Goal: Book appointment/travel/reservation

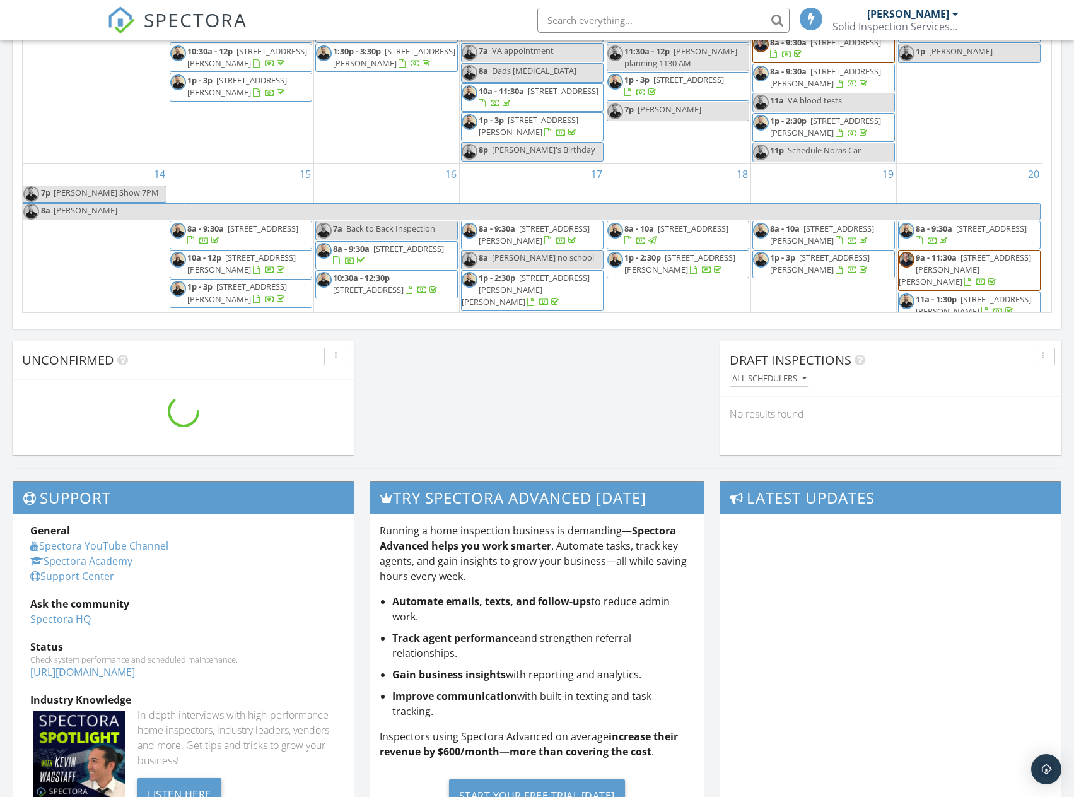
scroll to position [1167, 1094]
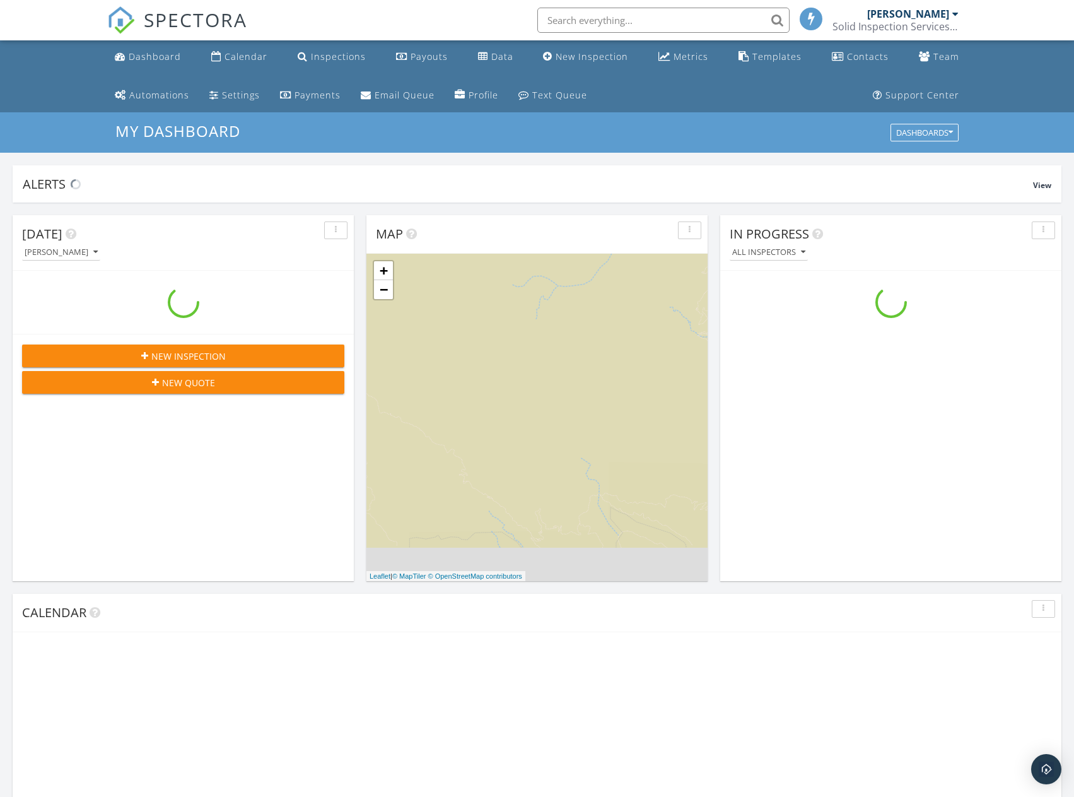
scroll to position [1167, 1094]
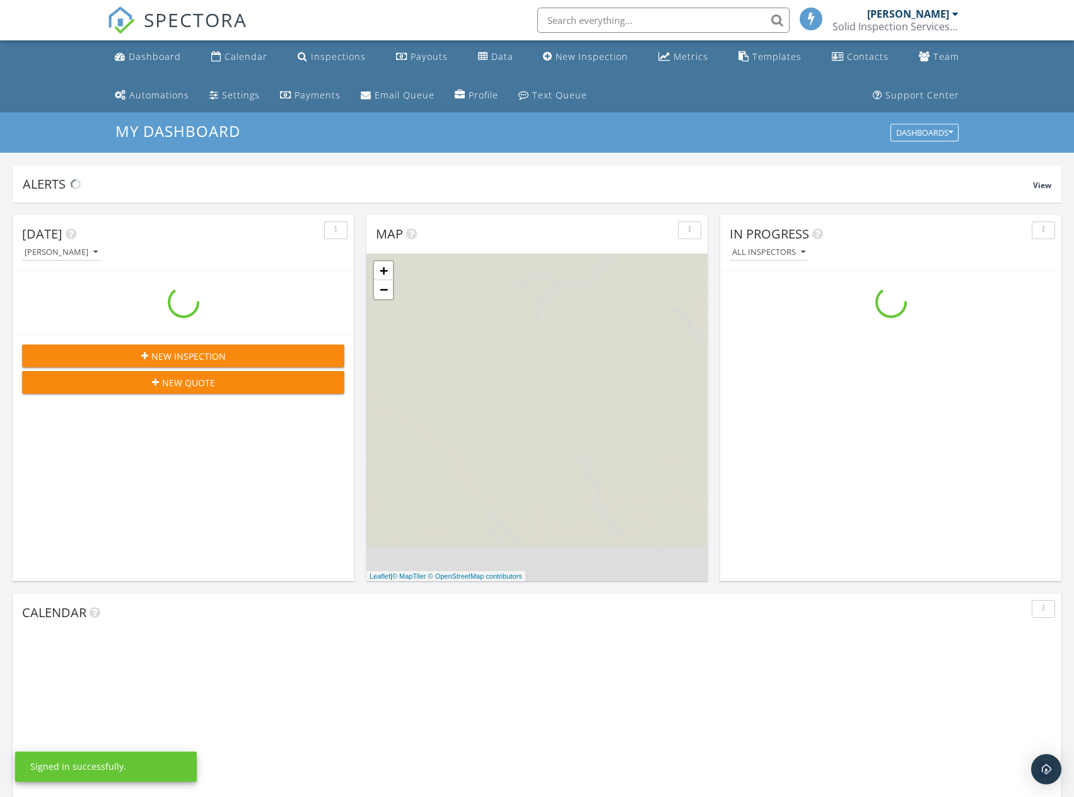
scroll to position [1167, 1094]
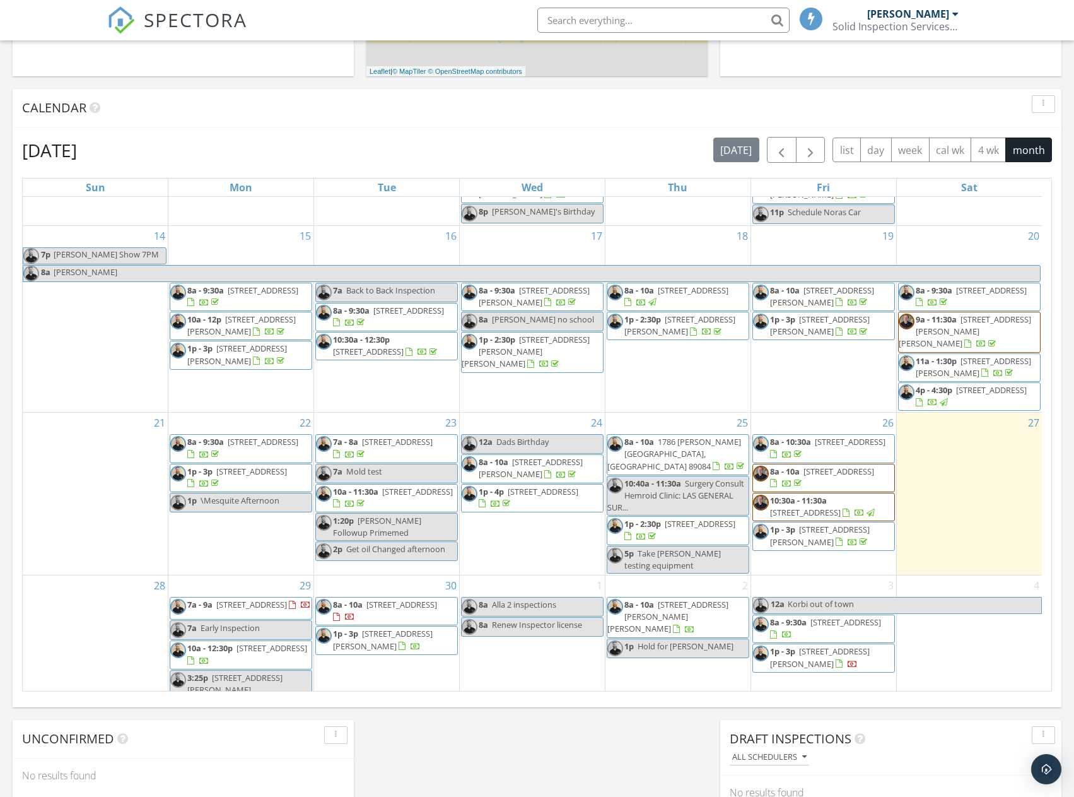
scroll to position [318, 0]
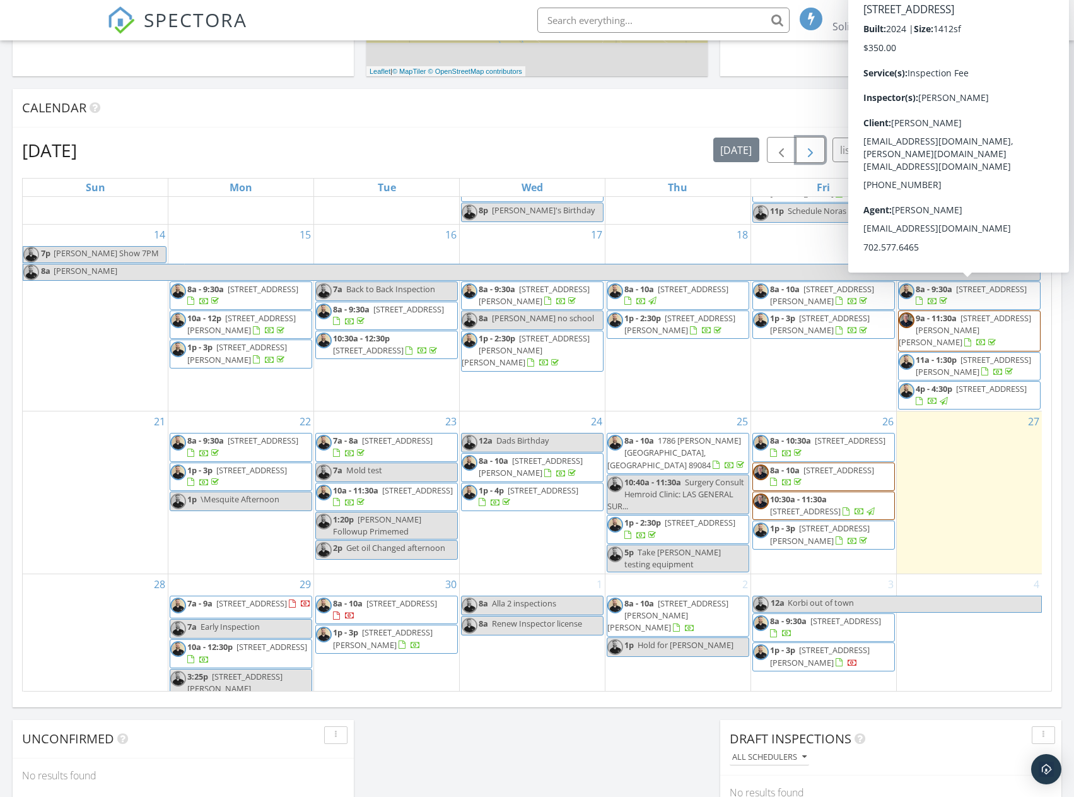
click at [813, 151] on span "button" at bounding box center [810, 150] width 15 height 15
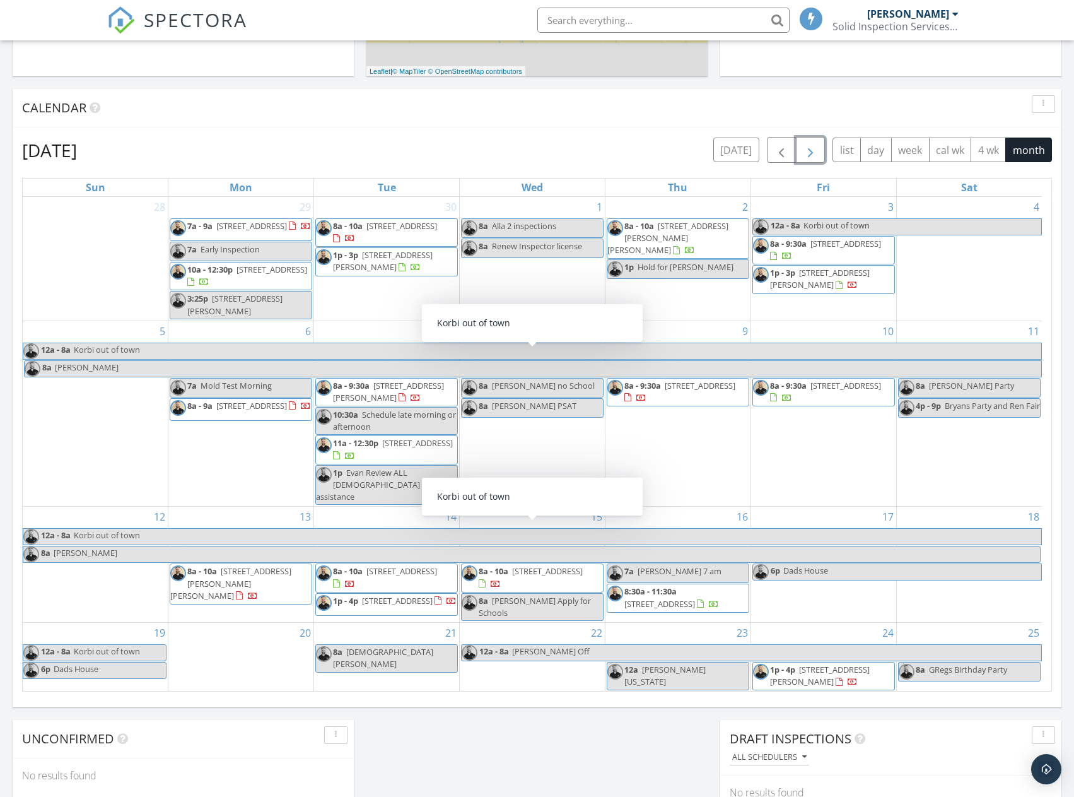
click at [816, 150] on span "button" at bounding box center [810, 150] width 15 height 15
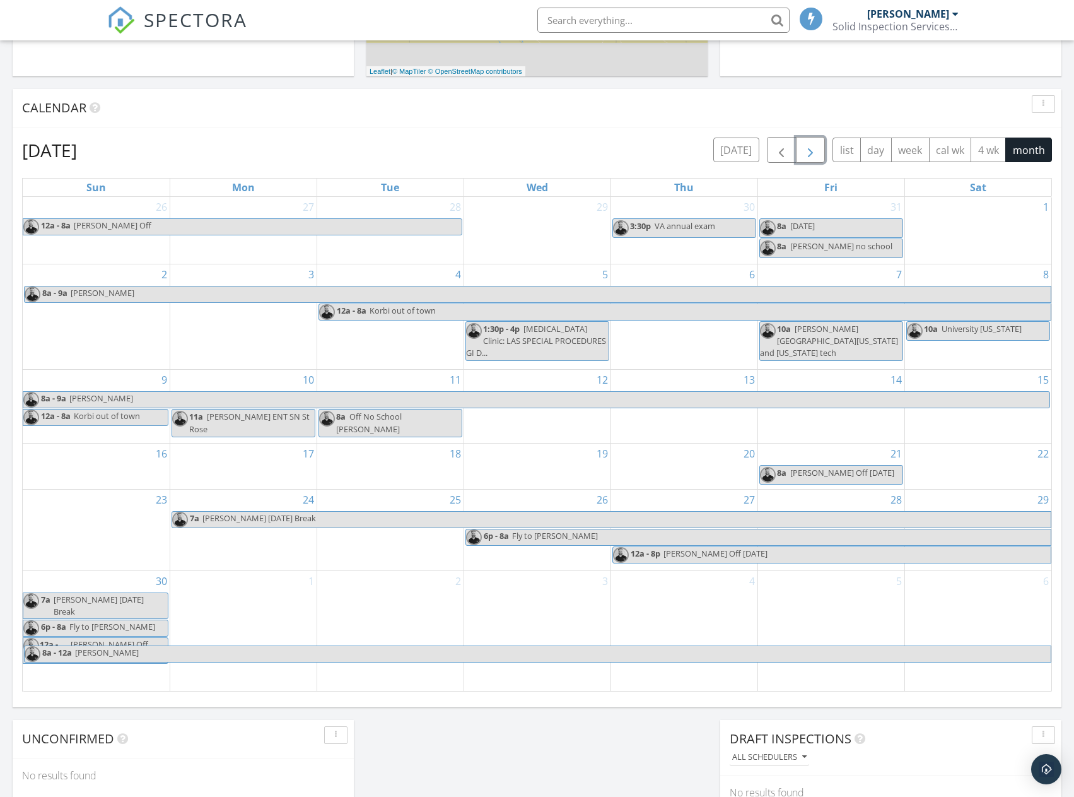
click at [816, 150] on span "button" at bounding box center [810, 150] width 15 height 15
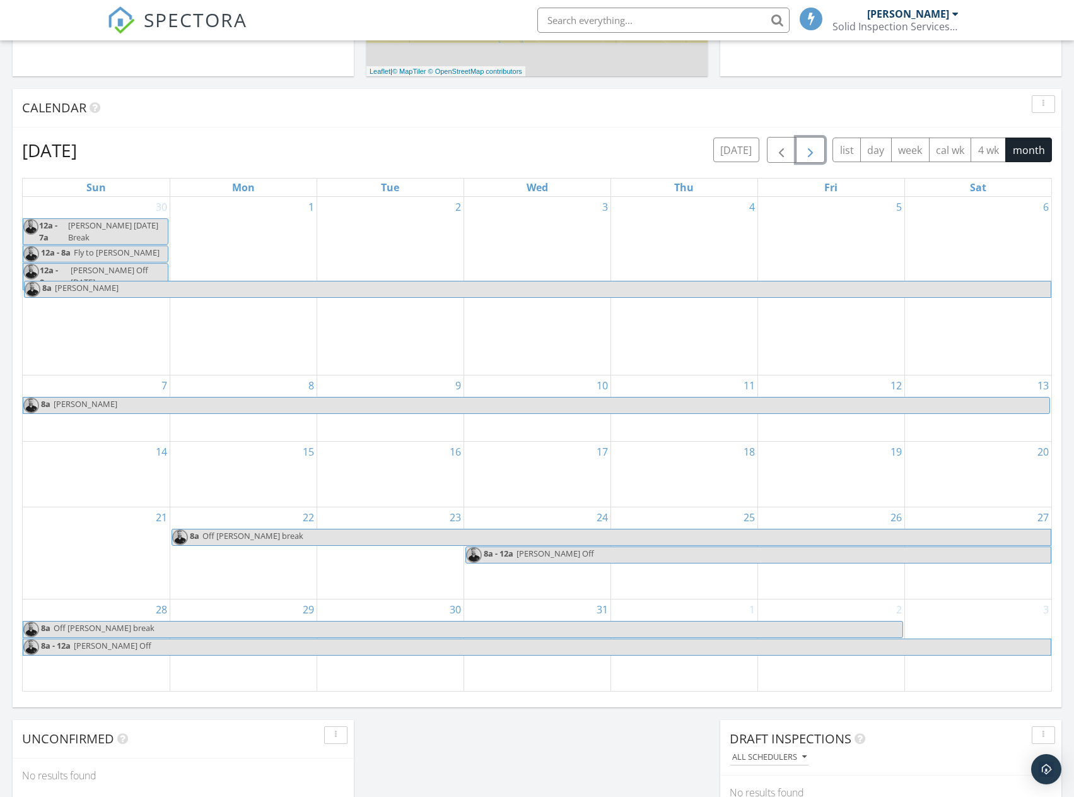
click at [224, 230] on div "1" at bounding box center [243, 286] width 146 height 178
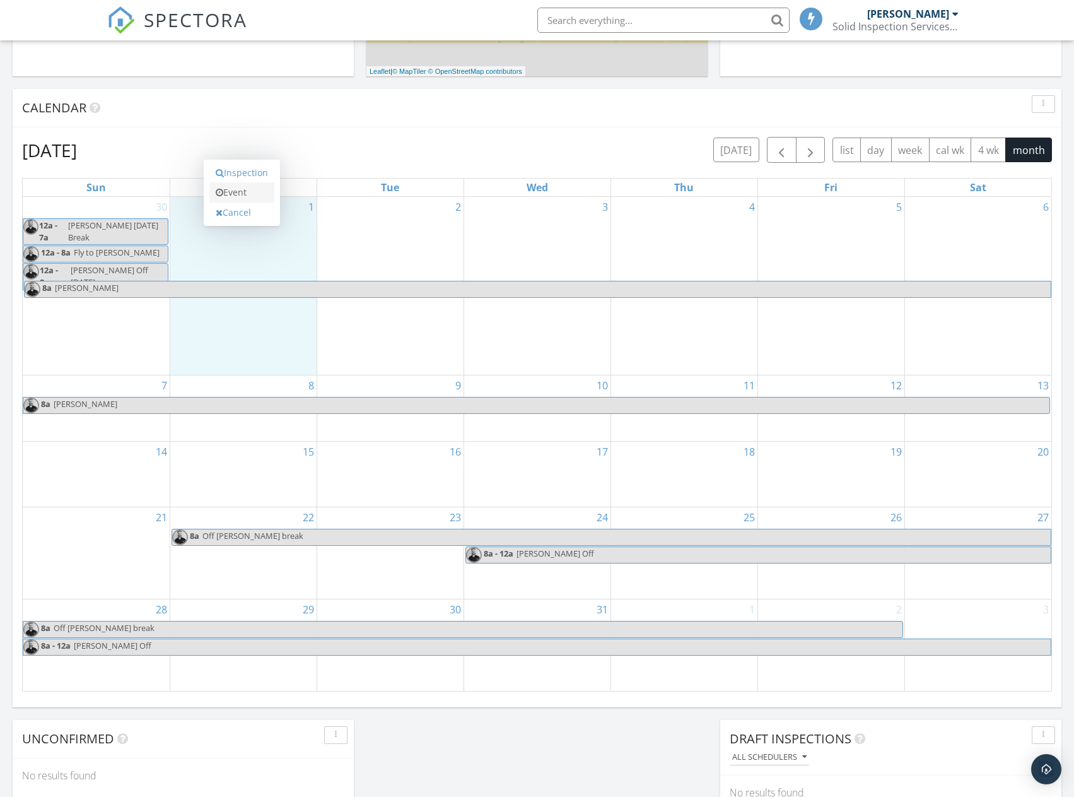
click at [237, 193] on link "Event" at bounding box center [241, 192] width 65 height 20
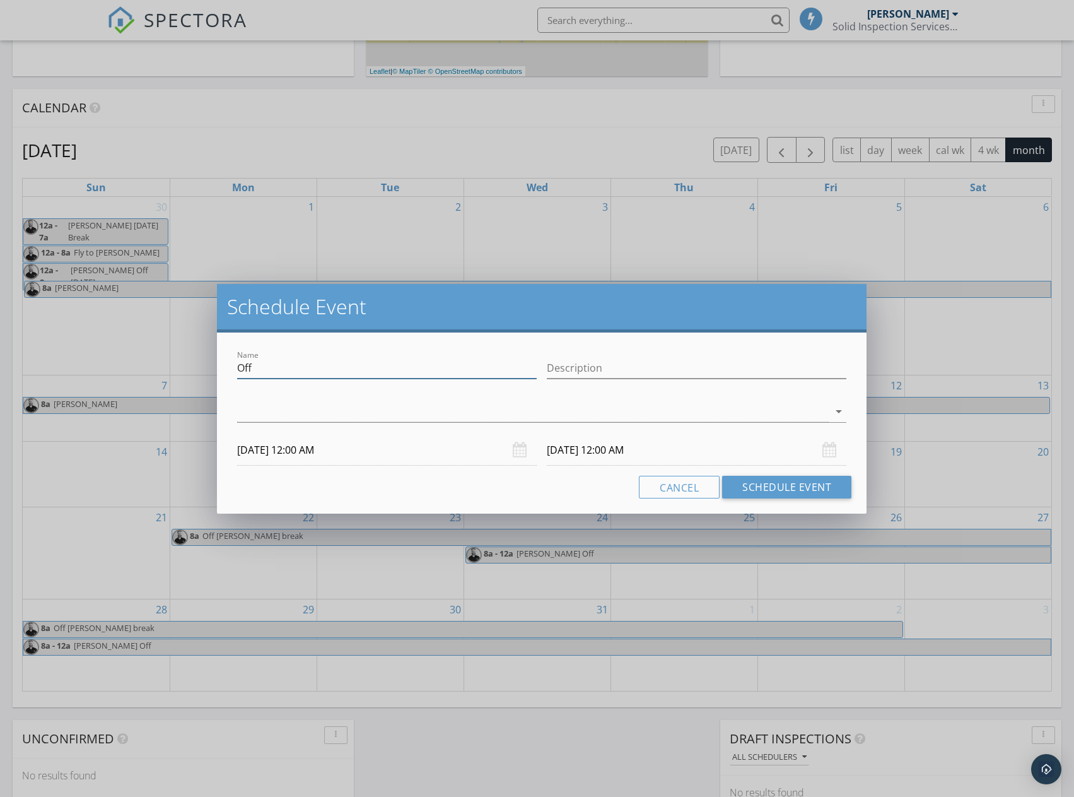
click at [270, 370] on input "Off" at bounding box center [387, 368] width 300 height 21
click at [469, 375] on input "Renew Auto Insurance and EO" at bounding box center [387, 368] width 300 height 21
drag, startPoint x: 437, startPoint y: 365, endPoint x: 347, endPoint y: 363, distance: 90.2
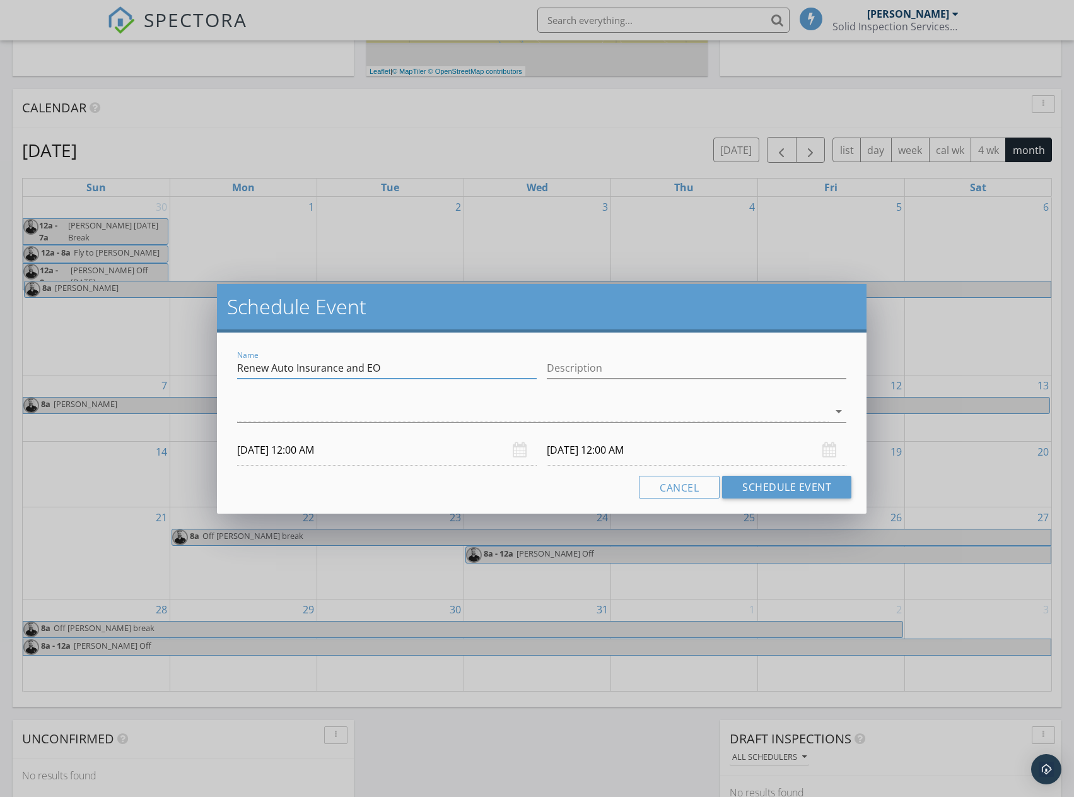
click at [347, 363] on input "Renew Auto Insurance and EO" at bounding box center [387, 368] width 300 height 21
type input "Renew Auto Insurance"
click at [638, 444] on input "12/02/2025 12:00 AM" at bounding box center [697, 450] width 300 height 31
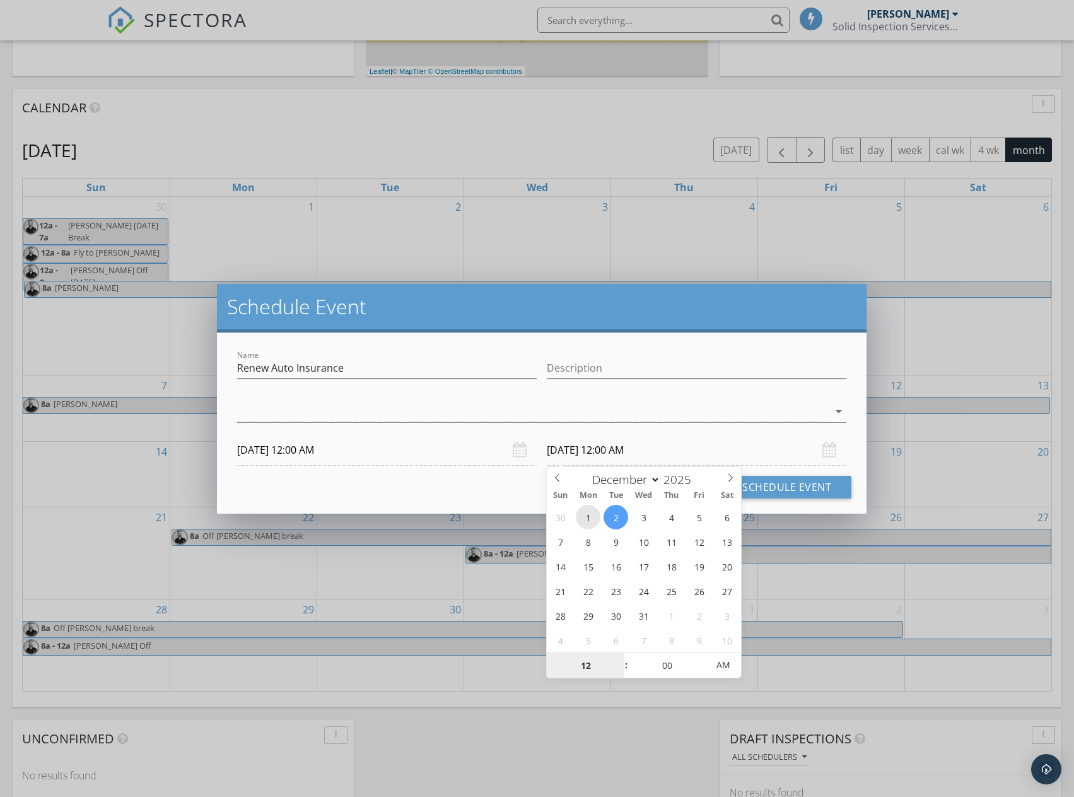
type input "12/01/2025 12:00 AM"
click at [612, 415] on div at bounding box center [533, 411] width 592 height 21
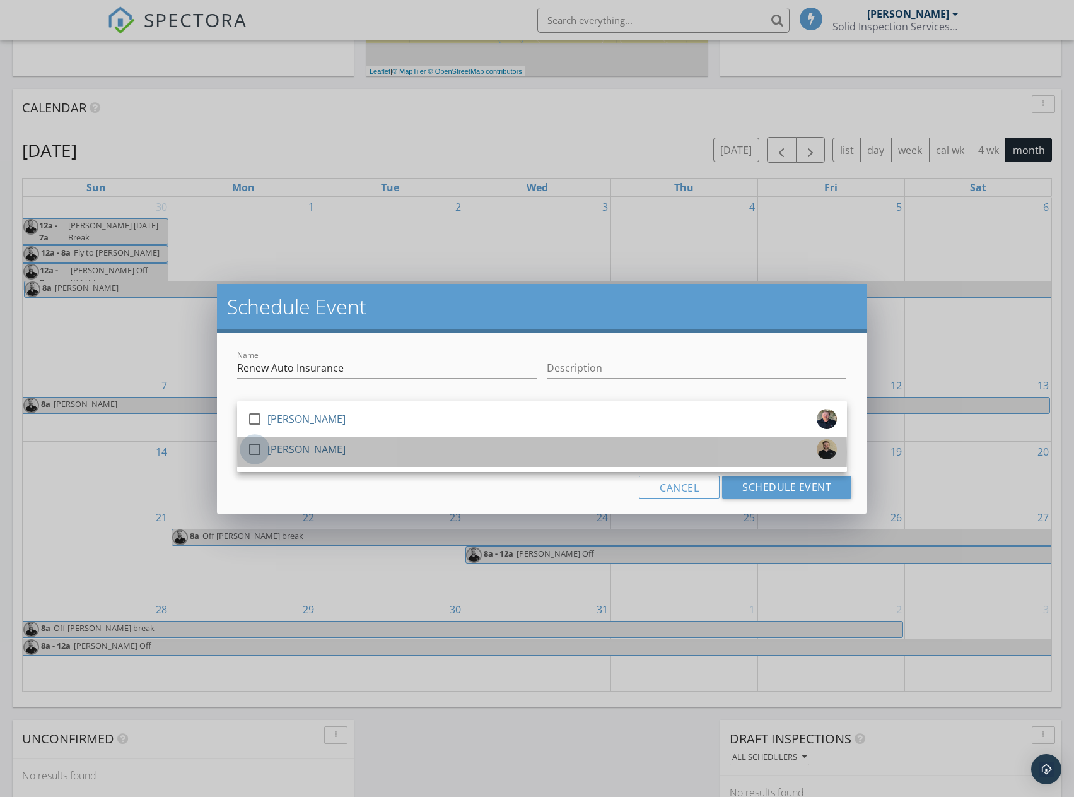
click at [252, 449] on div at bounding box center [254, 448] width 21 height 21
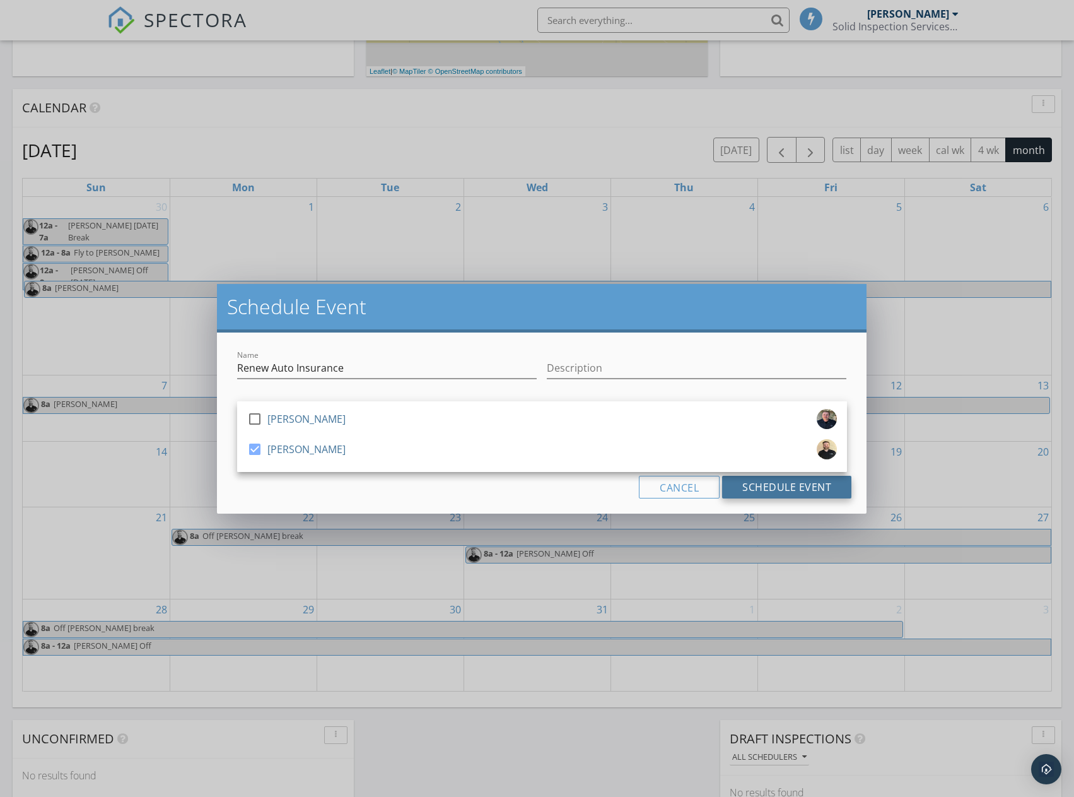
click at [781, 483] on button "Schedule Event" at bounding box center [786, 487] width 129 height 23
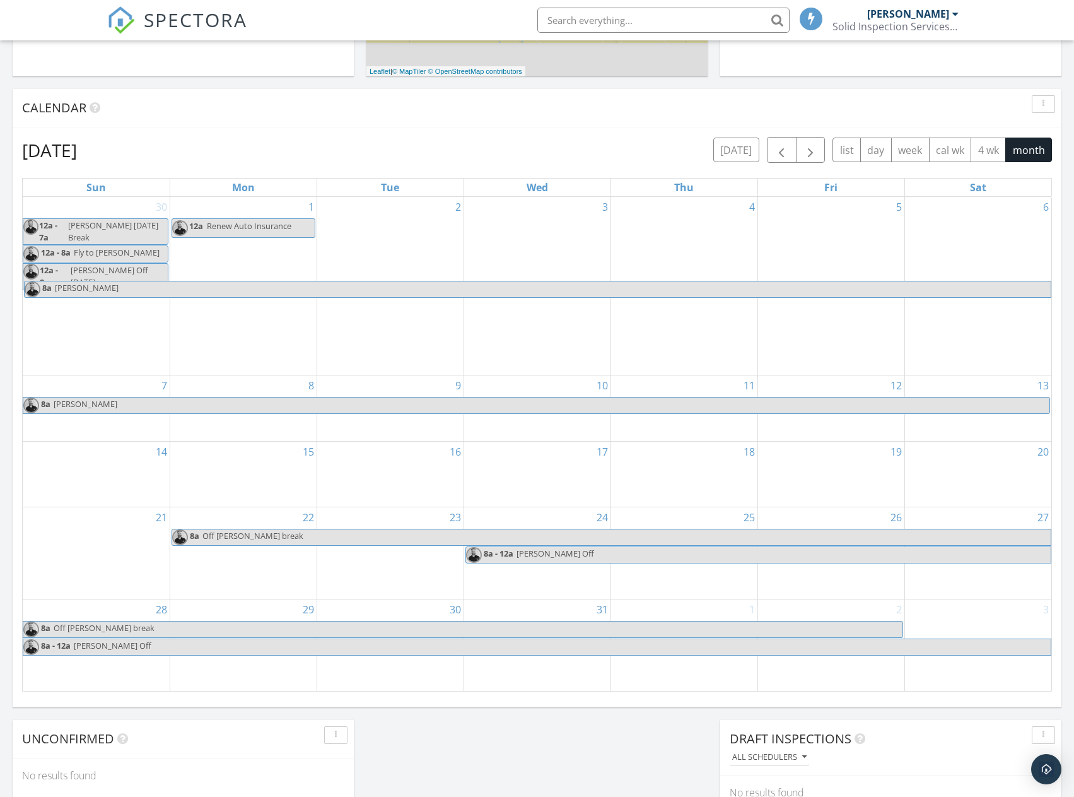
click at [230, 223] on span "Renew Auto Insurance" at bounding box center [249, 225] width 85 height 11
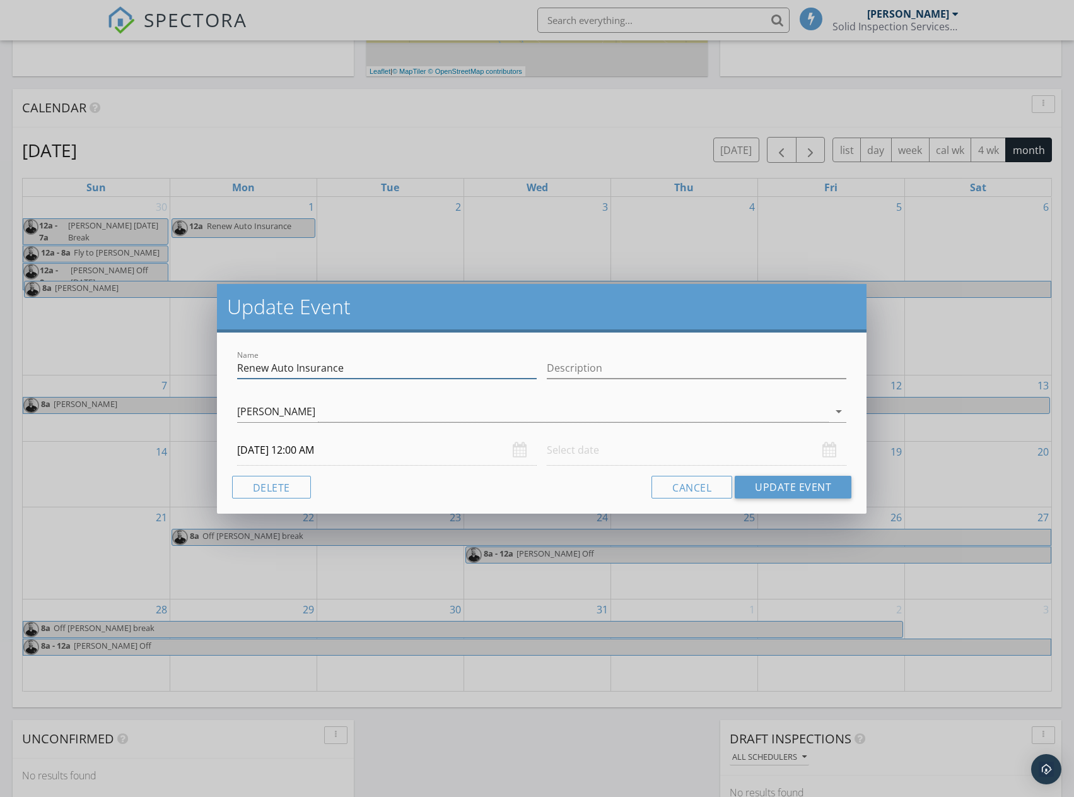
click at [346, 370] on input "Renew Auto Insurance" at bounding box center [387, 368] width 300 height 21
type input "Renew Auto Insurance,Hend Bus lic,"
click at [580, 456] on input "text" at bounding box center [697, 450] width 300 height 31
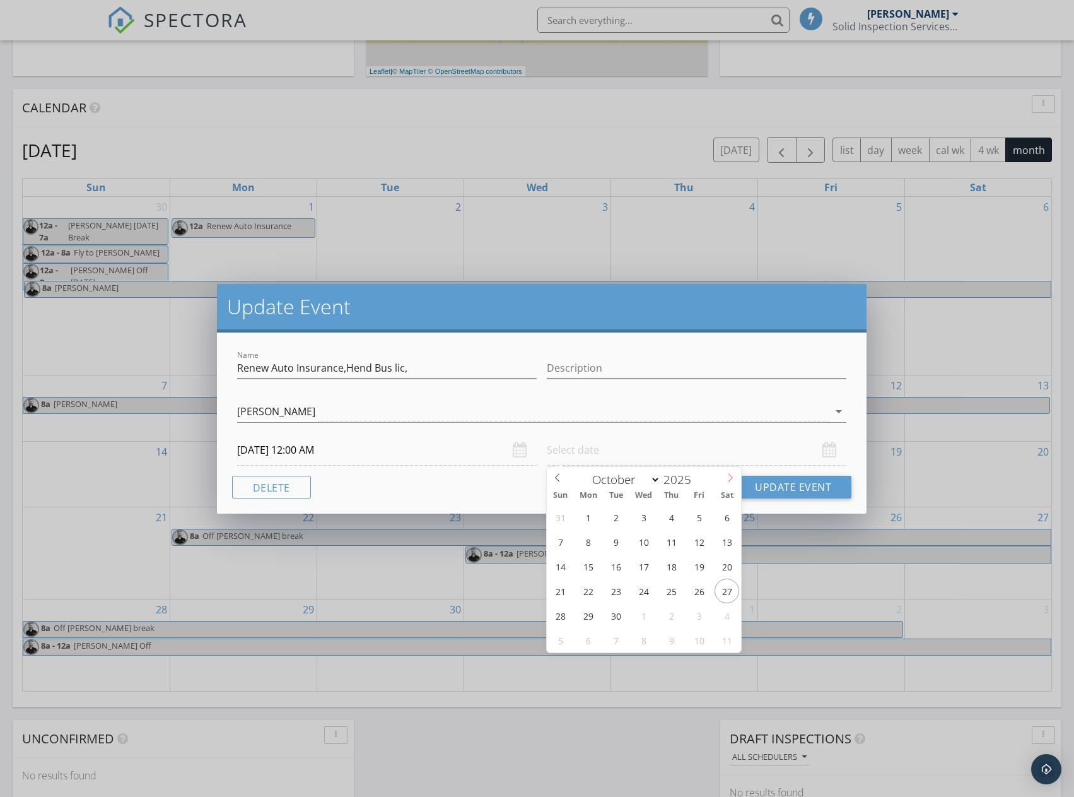
click at [735, 476] on span at bounding box center [730, 476] width 21 height 18
click at [728, 477] on icon at bounding box center [730, 477] width 9 height 9
select select "11"
click at [728, 477] on icon at bounding box center [730, 477] width 9 height 9
type input "12/01/2025 12:00 PM"
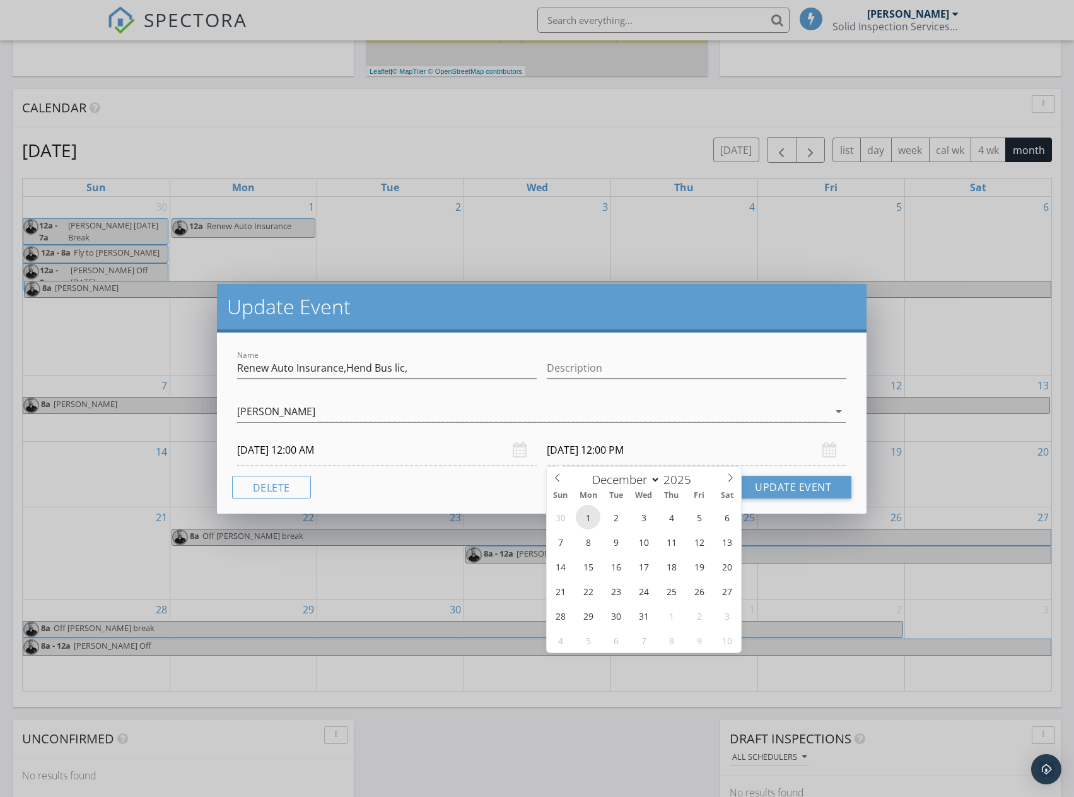
scroll to position [1, 0]
drag, startPoint x: 796, startPoint y: 484, endPoint x: 801, endPoint y: 489, distance: 7.1
click at [795, 486] on button "Update Event" at bounding box center [793, 487] width 117 height 23
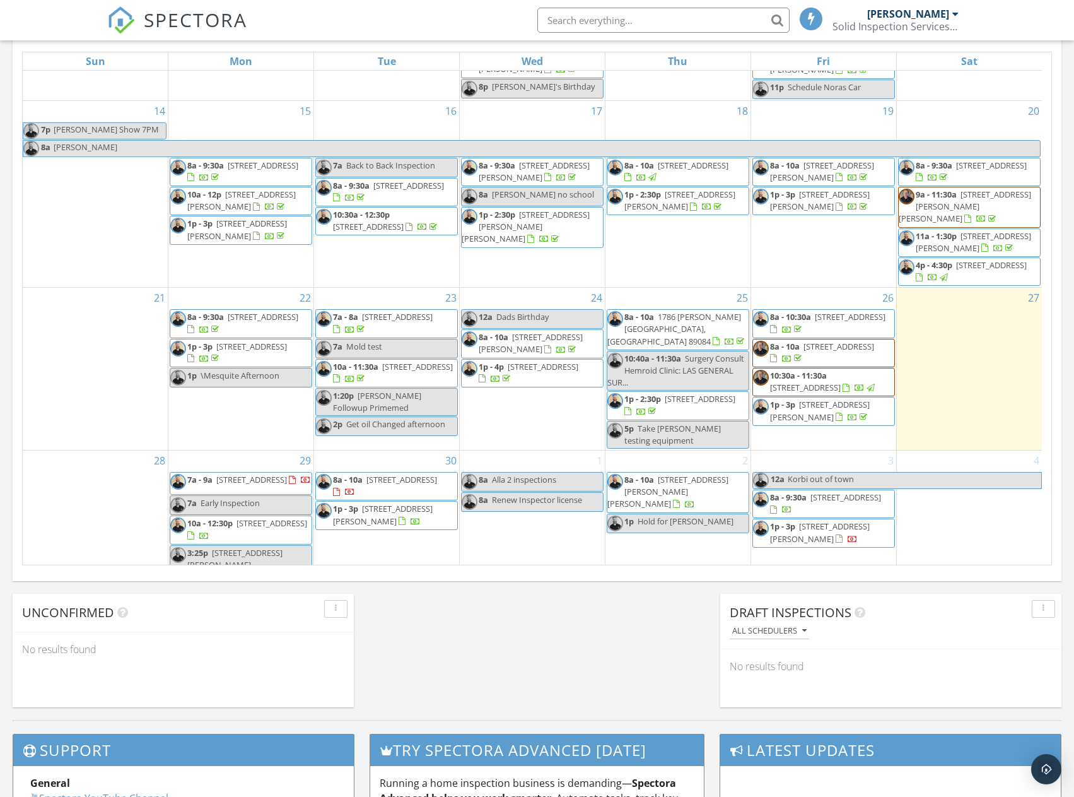
scroll to position [318, 0]
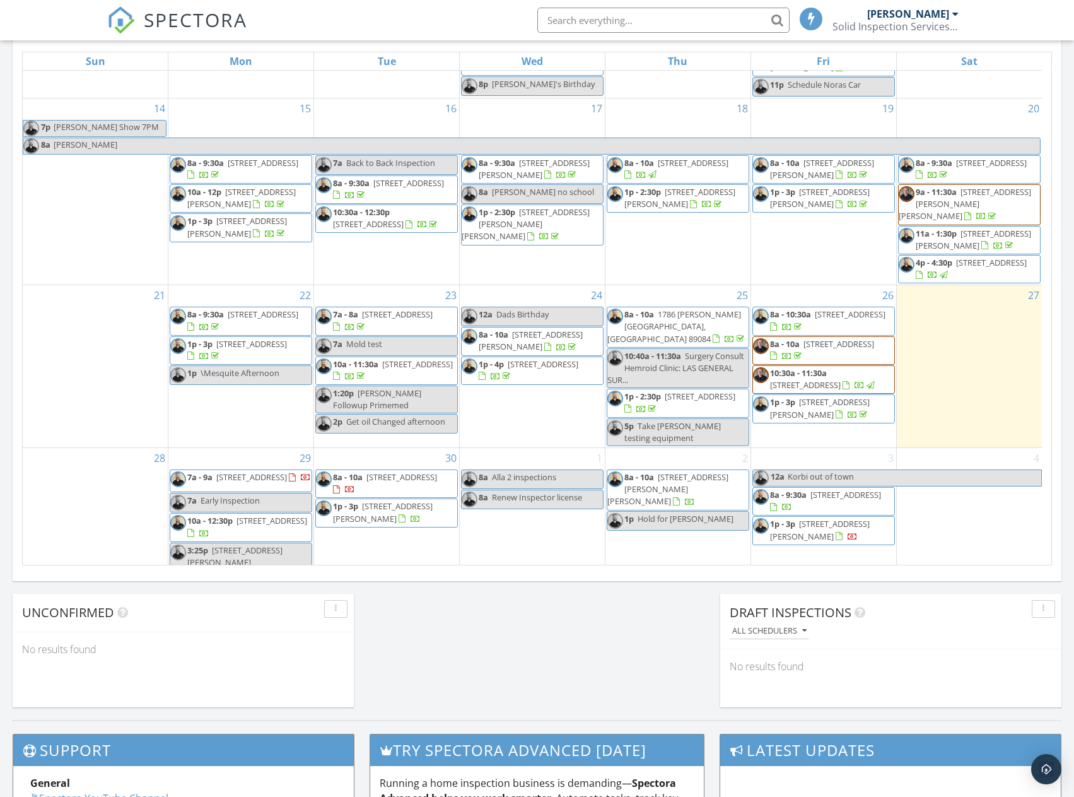
click at [546, 491] on span "Renew Inspector license" at bounding box center [537, 496] width 90 height 11
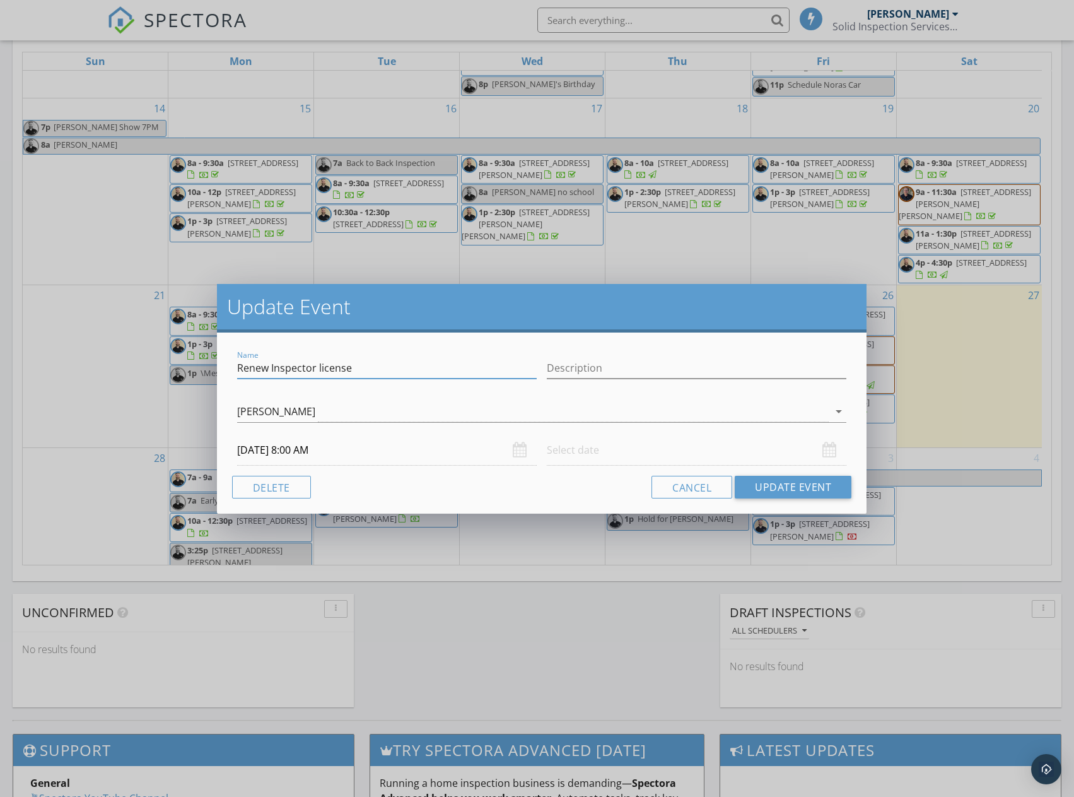
drag, startPoint x: 312, startPoint y: 367, endPoint x: 271, endPoint y: 366, distance: 41.6
click at [271, 366] on input "Renew Inspector license" at bounding box center [387, 368] width 300 height 21
drag, startPoint x: 453, startPoint y: 368, endPoint x: 372, endPoint y: 358, distance: 82.6
click at [372, 358] on input "Renew Clark COunty Bus Lic. license" at bounding box center [387, 368] width 300 height 21
type input "[PERSON_NAME] COunty Bus Lic."
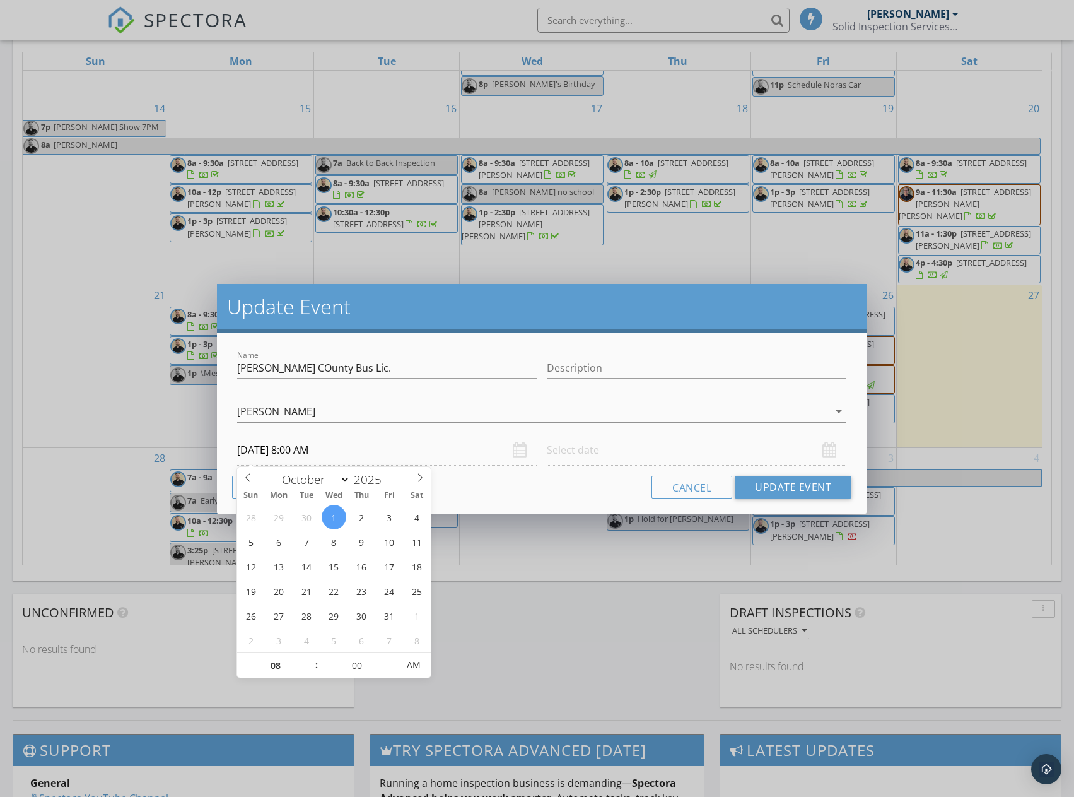
click at [353, 447] on input "10/01/2025 8:00 AM" at bounding box center [387, 450] width 300 height 31
click at [584, 446] on input "text" at bounding box center [697, 450] width 300 height 31
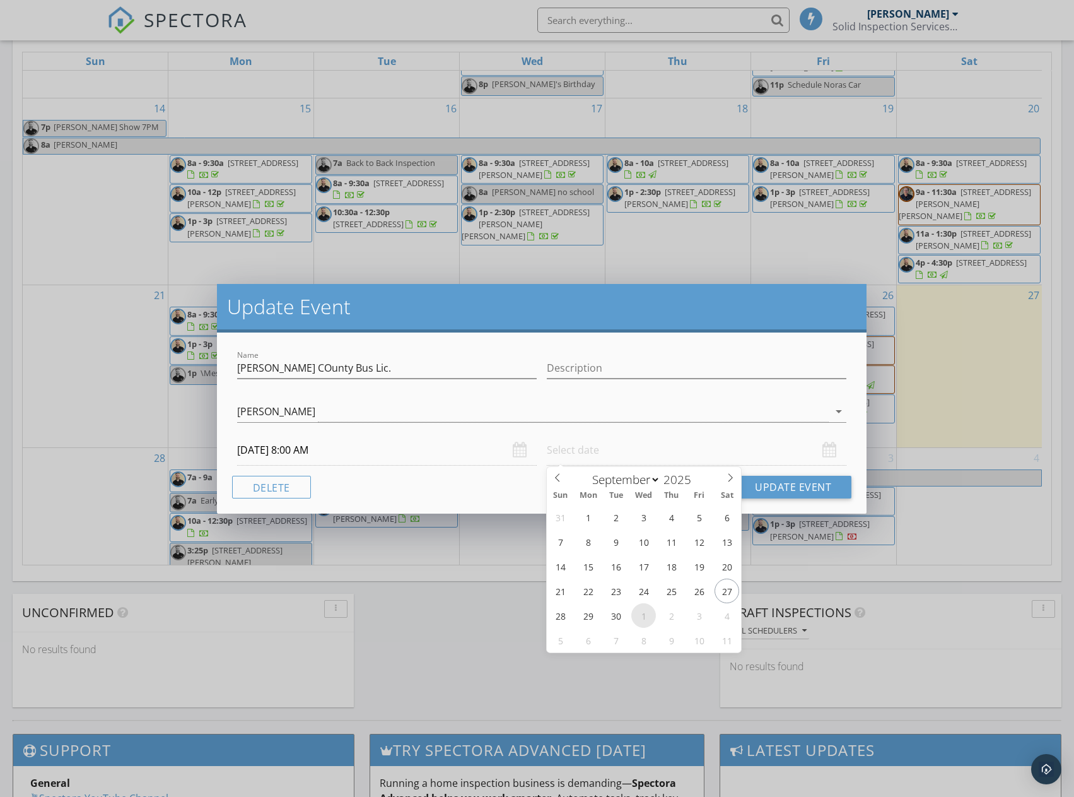
select select "9"
type input "10/01/2025 12:00 PM"
type input "11"
type input "10/01/2025 11:00 AM"
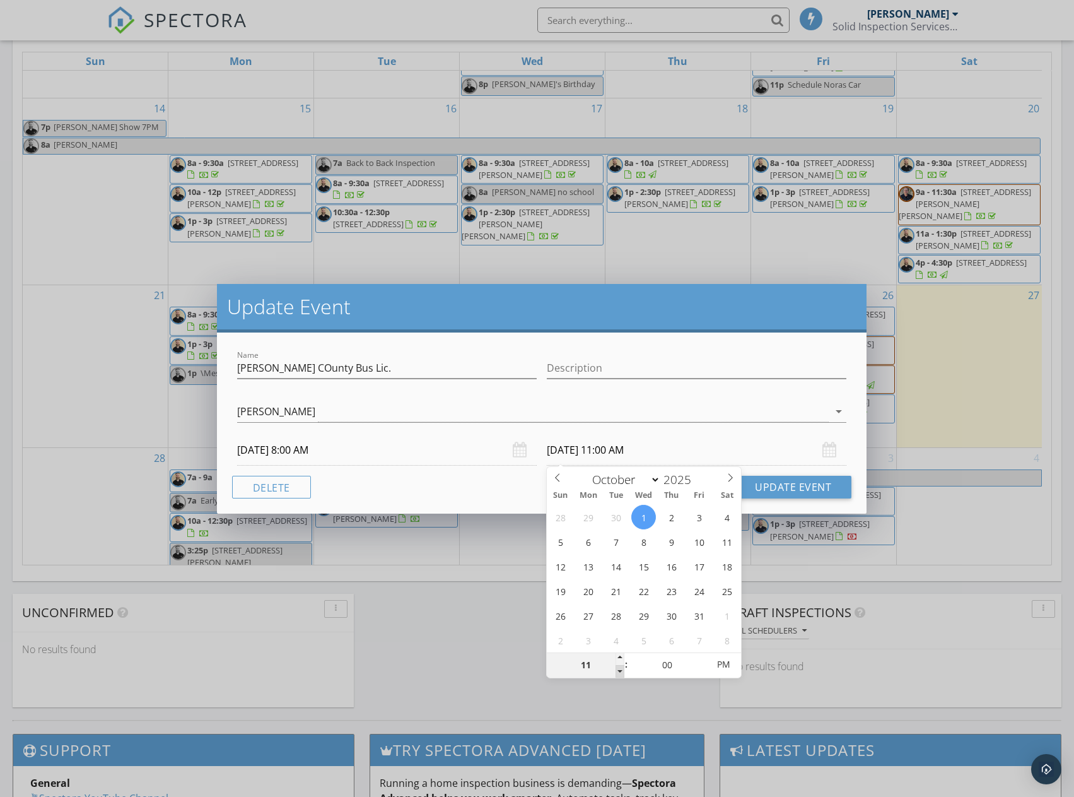
click at [619, 667] on span at bounding box center [620, 671] width 9 height 13
type input "10"
type input "10/01/2025 10:00 AM"
click at [619, 667] on span at bounding box center [620, 671] width 9 height 13
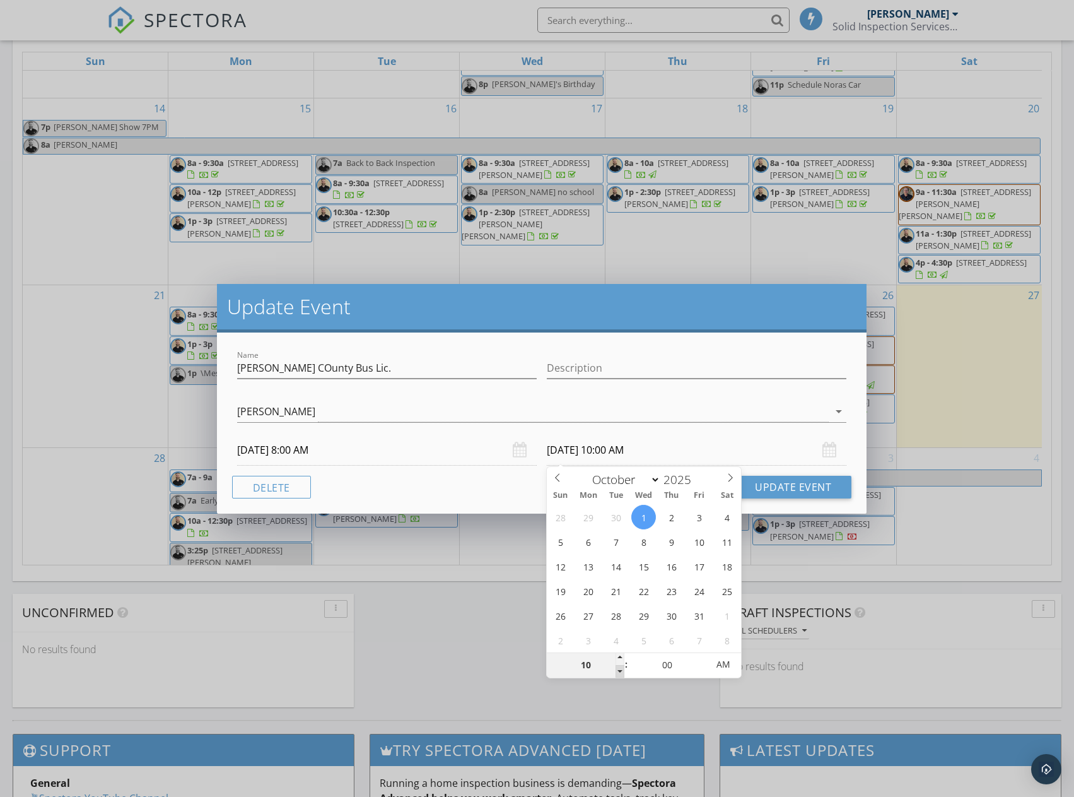
type input "09"
type input "10/01/2025 9:00 AM"
click at [619, 668] on span at bounding box center [620, 671] width 9 height 13
type input "08"
type input "10/01/2025 8:00 AM"
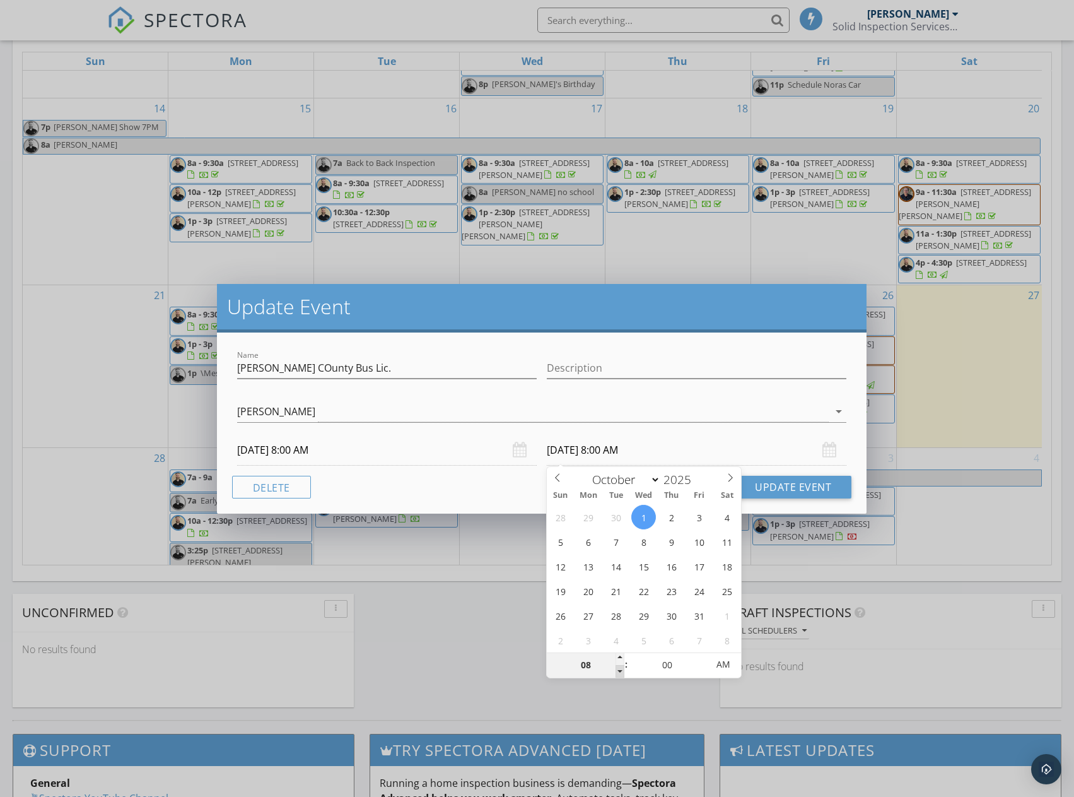
click at [621, 669] on span at bounding box center [620, 671] width 9 height 13
click at [732, 409] on div "[PERSON_NAME]" at bounding box center [533, 411] width 592 height 21
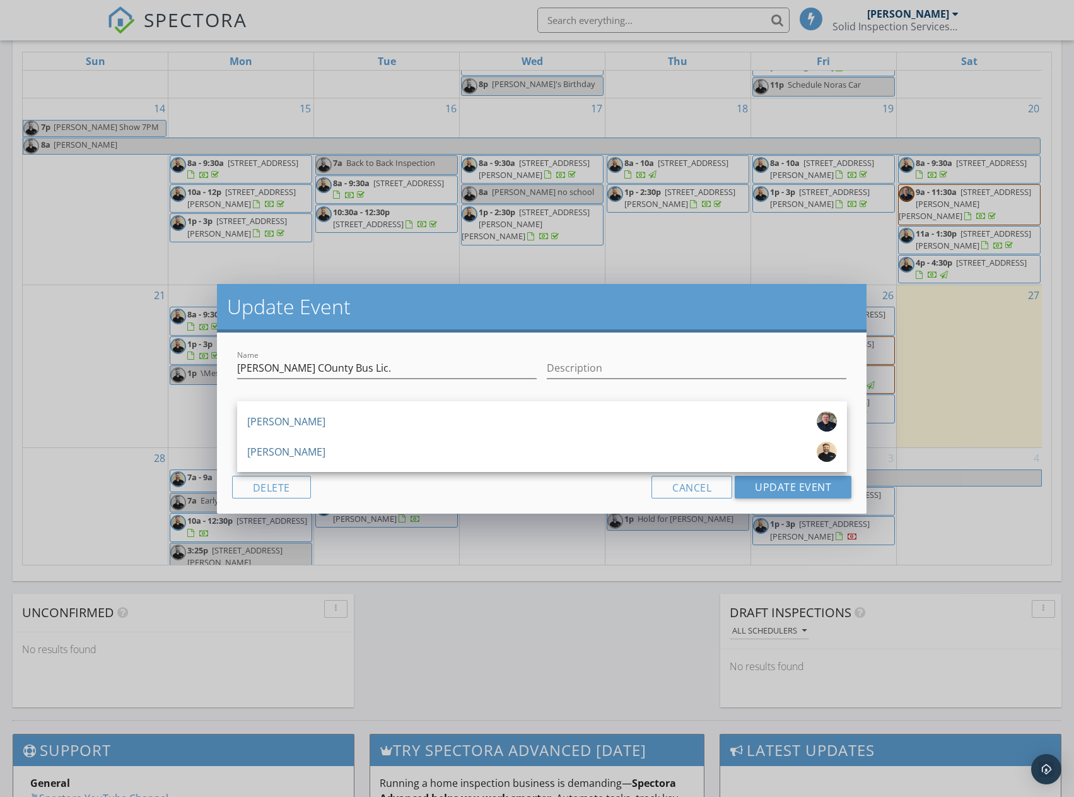
click at [277, 454] on div "[PERSON_NAME]" at bounding box center [286, 452] width 78 height 20
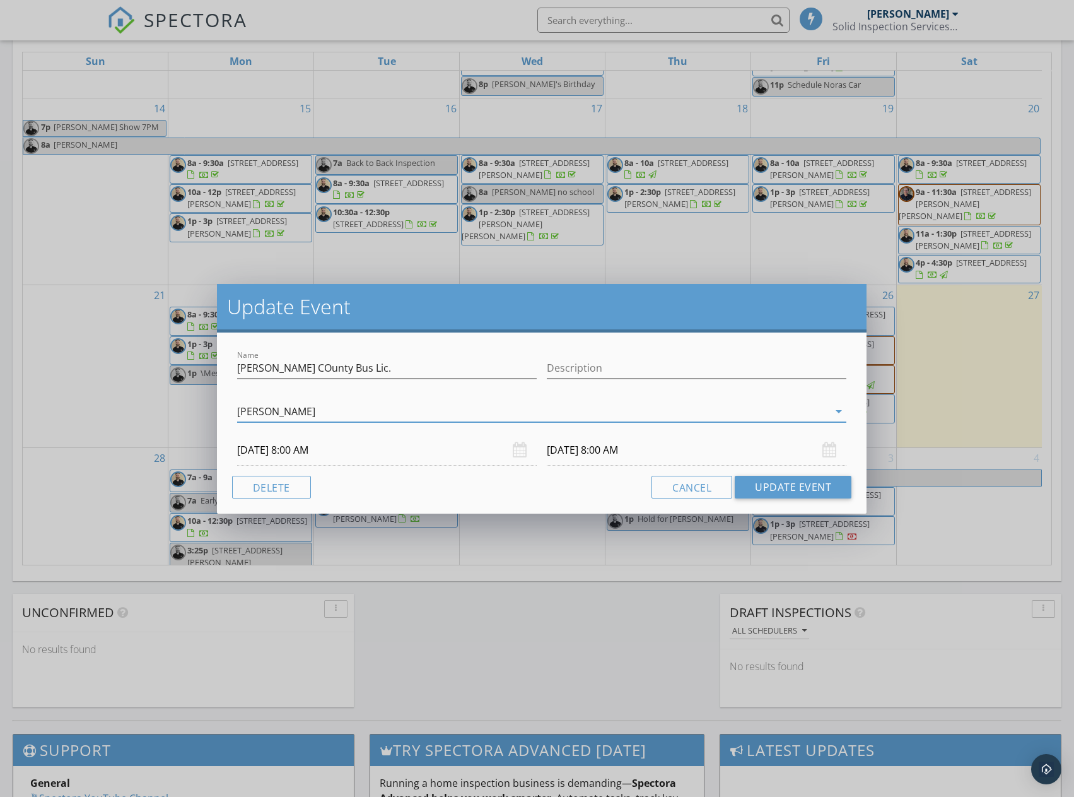
click at [481, 498] on div "Name Renew Clark COunty Bus Lic. Description Ian Massy Michael Carrison Michael…" at bounding box center [542, 422] width 650 height 181
click at [780, 488] on button "Update Event" at bounding box center [793, 487] width 117 height 23
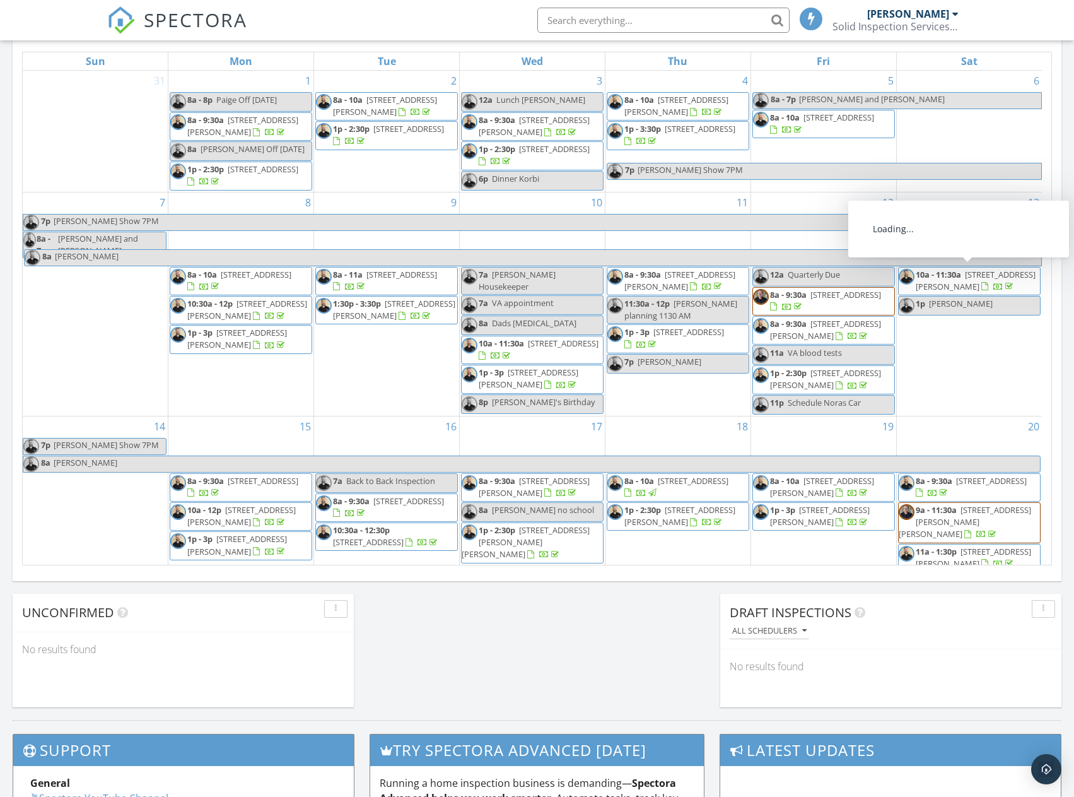
scroll to position [315, 0]
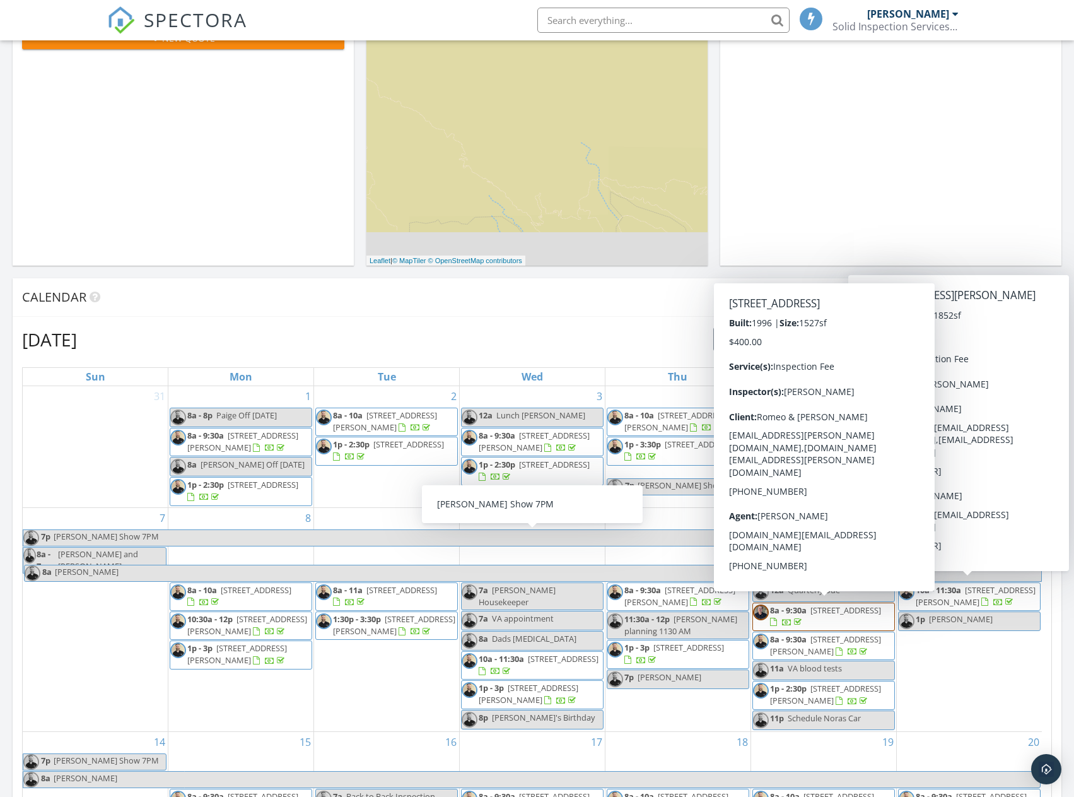
click at [624, 337] on div "September 2025 today list day week cal wk 4 wk month" at bounding box center [537, 339] width 1030 height 26
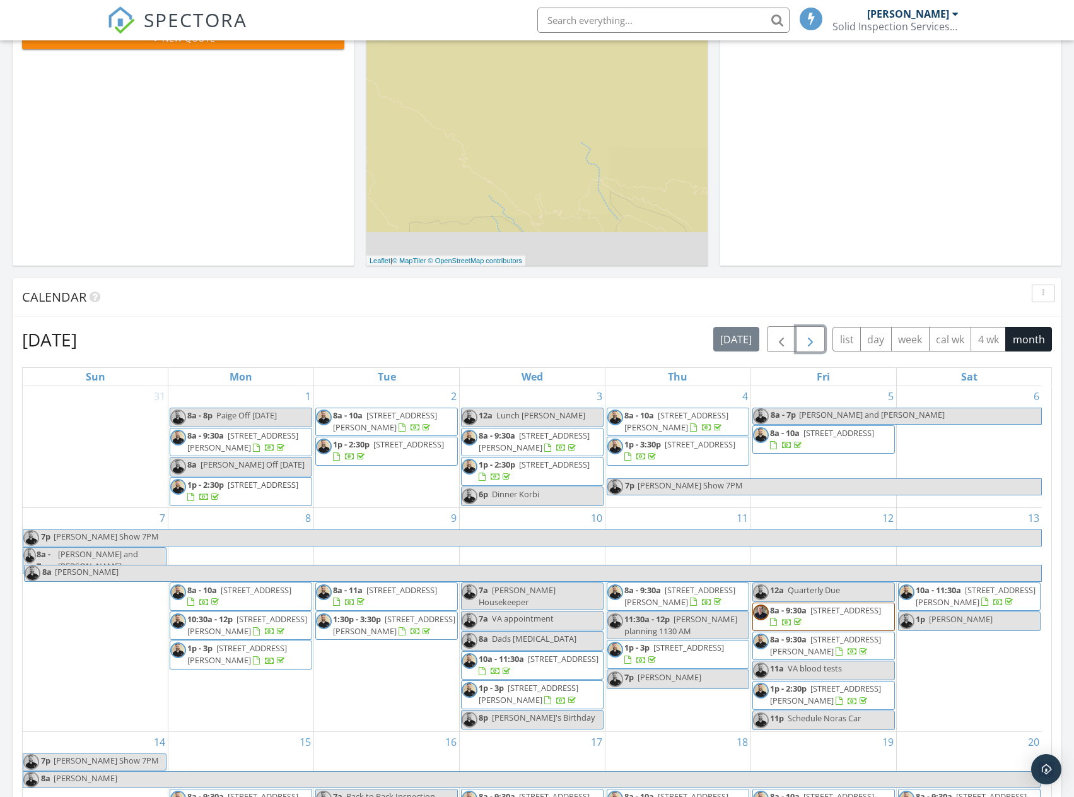
click at [806, 337] on span "button" at bounding box center [810, 339] width 15 height 15
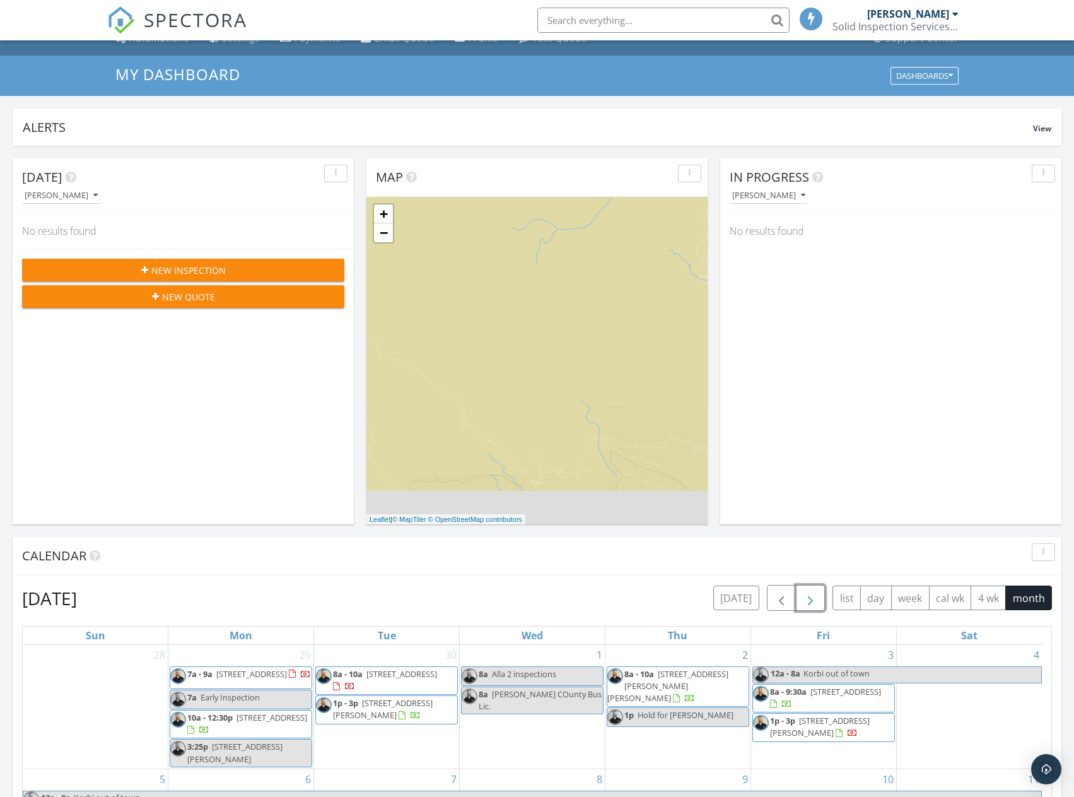
scroll to position [0, 0]
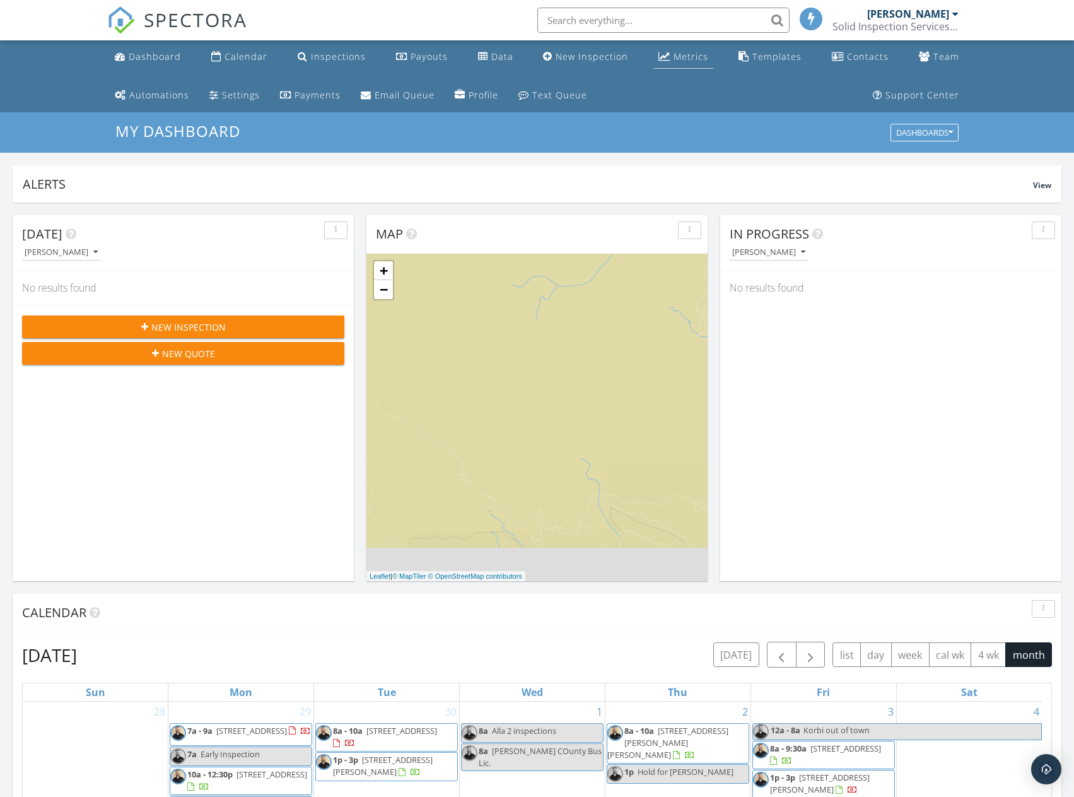
click at [653, 55] on link "Metrics" at bounding box center [683, 56] width 60 height 23
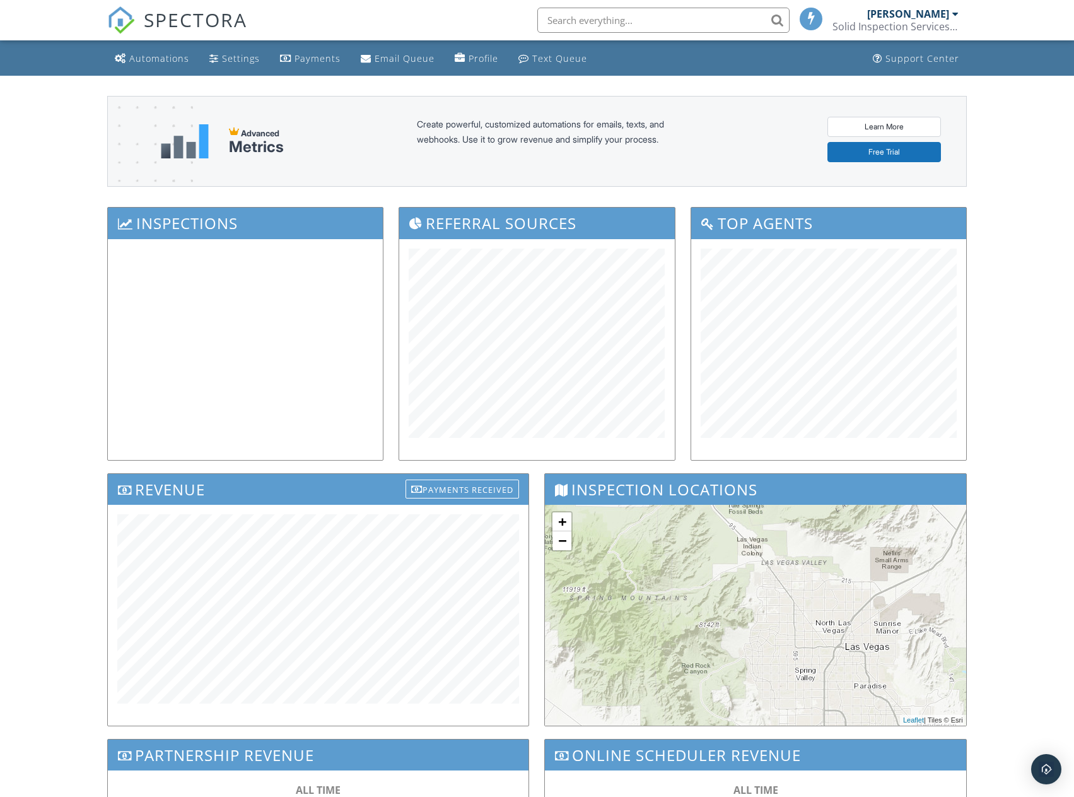
scroll to position [211, 0]
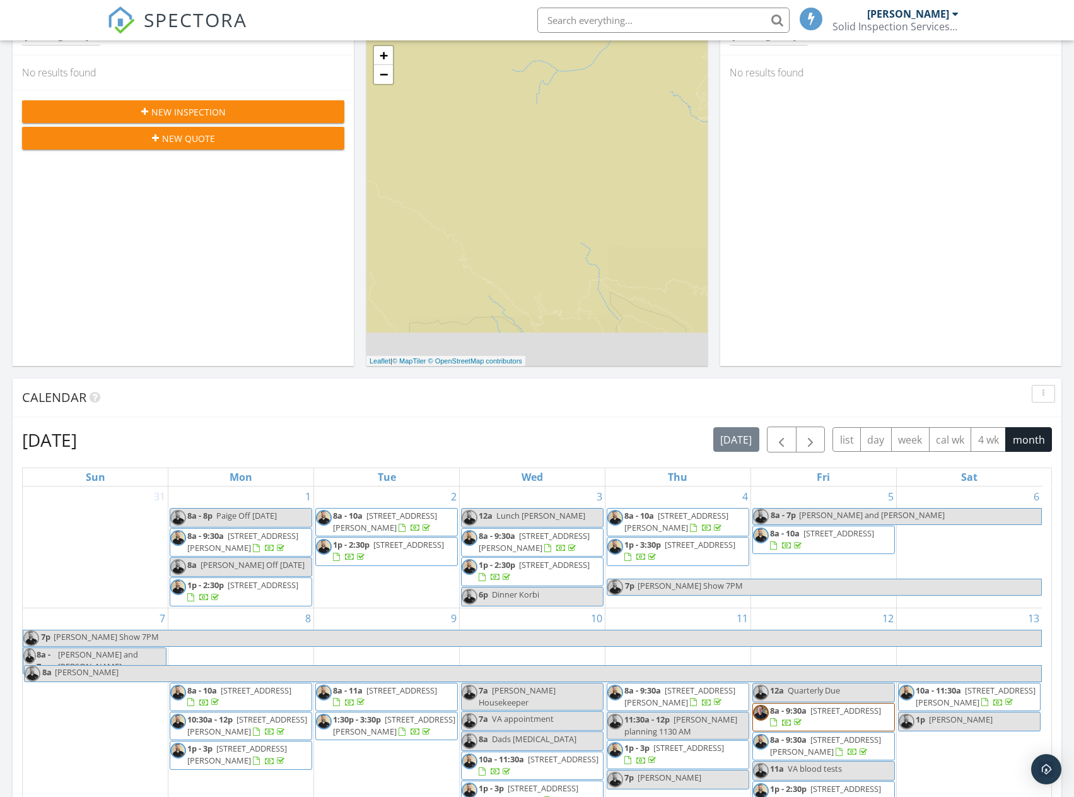
scroll to position [189, 0]
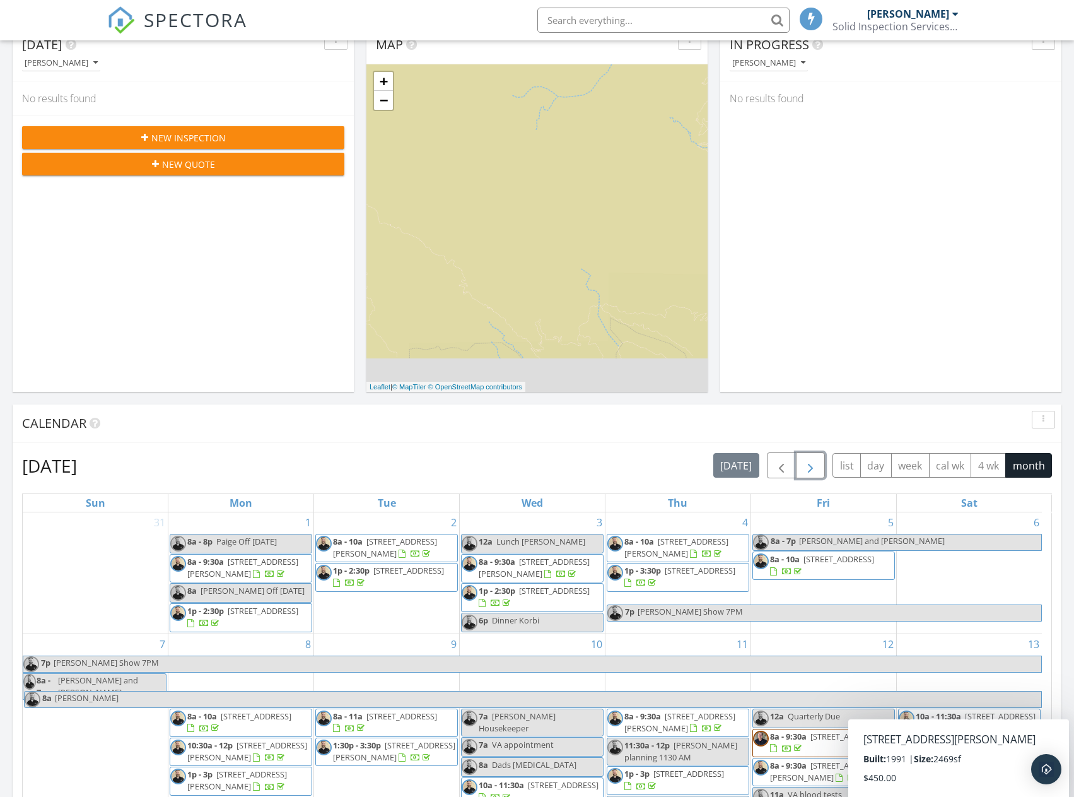
click at [814, 468] on span "button" at bounding box center [810, 465] width 15 height 15
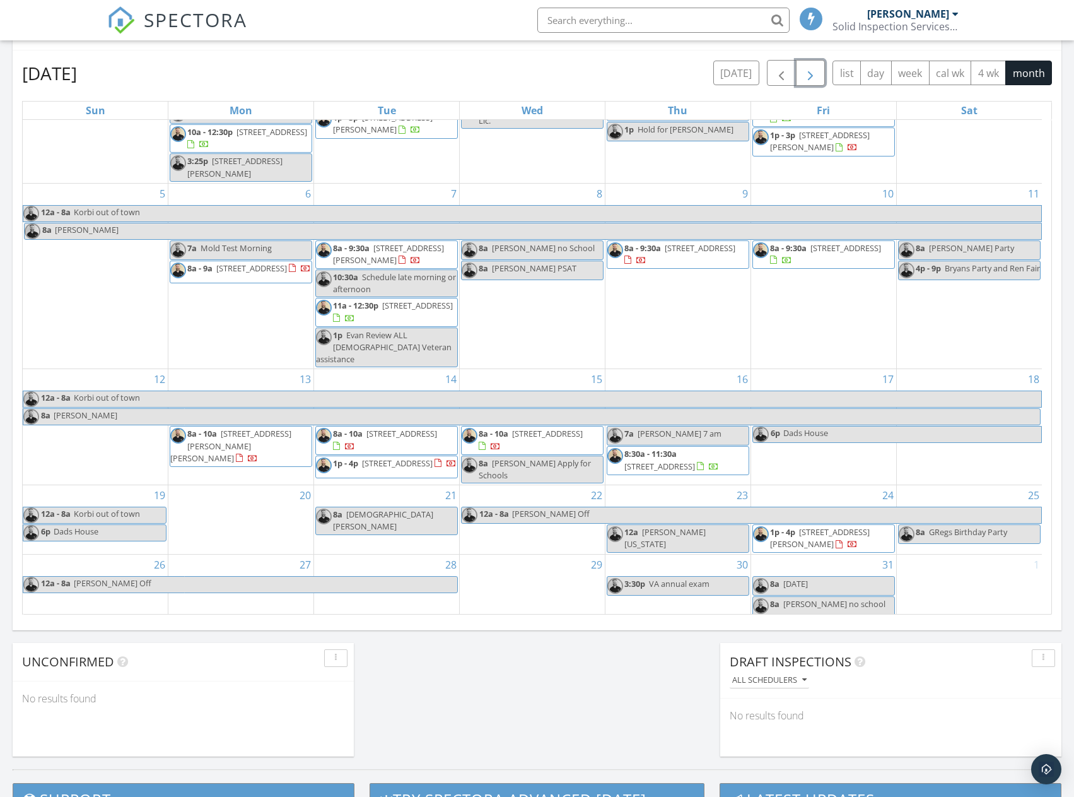
scroll to position [631, 0]
